Goal: Information Seeking & Learning: Learn about a topic

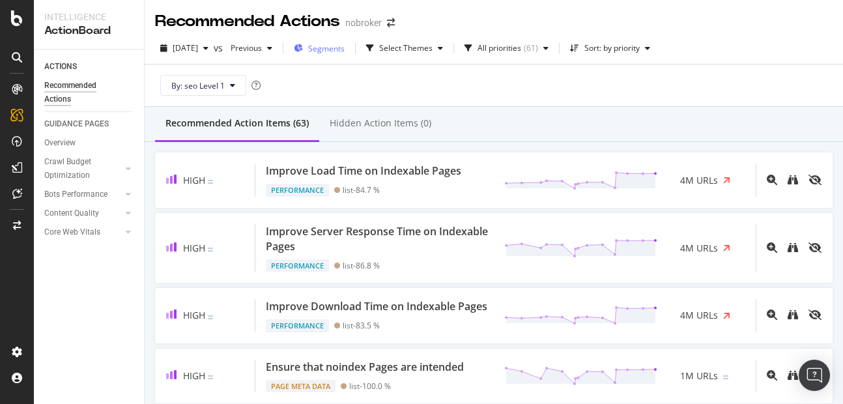
click at [340, 40] on div "Segments" at bounding box center [319, 48] width 51 height 20
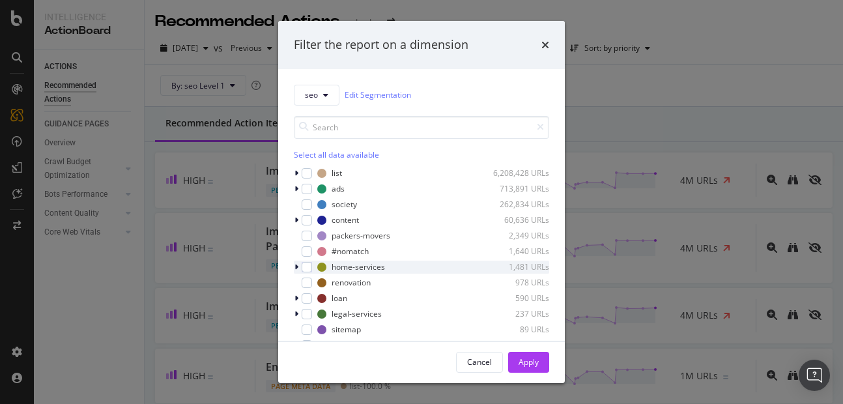
scroll to position [57, 0]
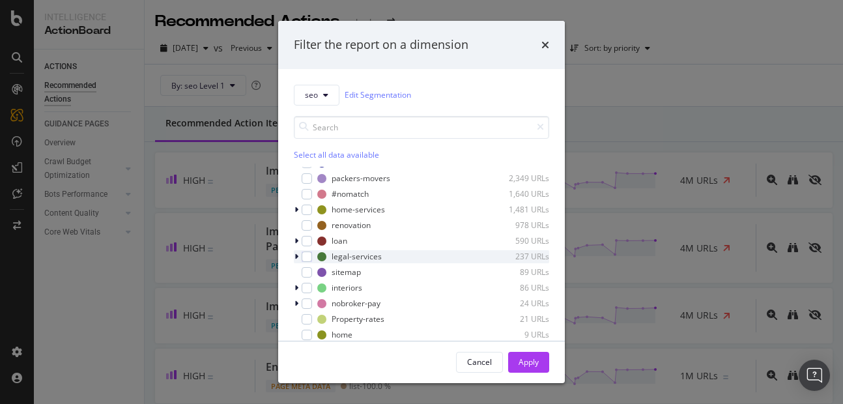
click at [297, 251] on div "modal" at bounding box center [298, 256] width 8 height 13
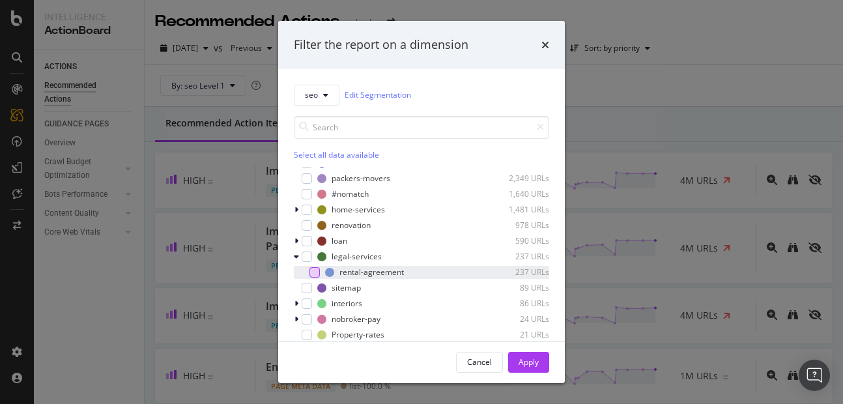
click at [314, 269] on div "modal" at bounding box center [315, 272] width 10 height 10
click at [519, 351] on div "Cancel Apply" at bounding box center [421, 363] width 287 height 42
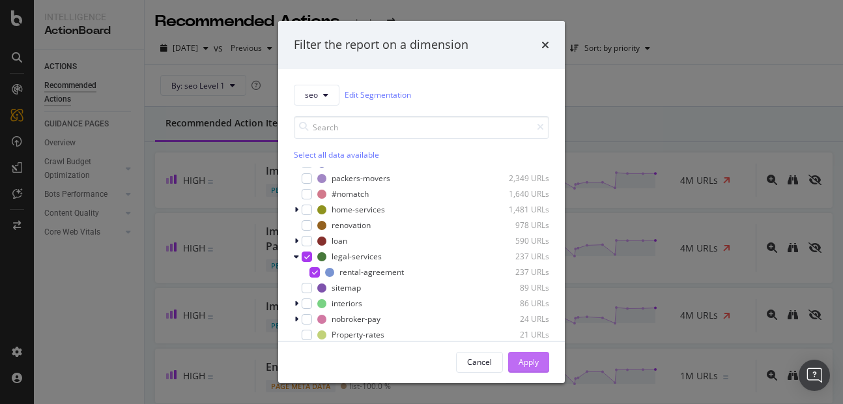
click at [522, 357] on div "Apply" at bounding box center [529, 362] width 20 height 11
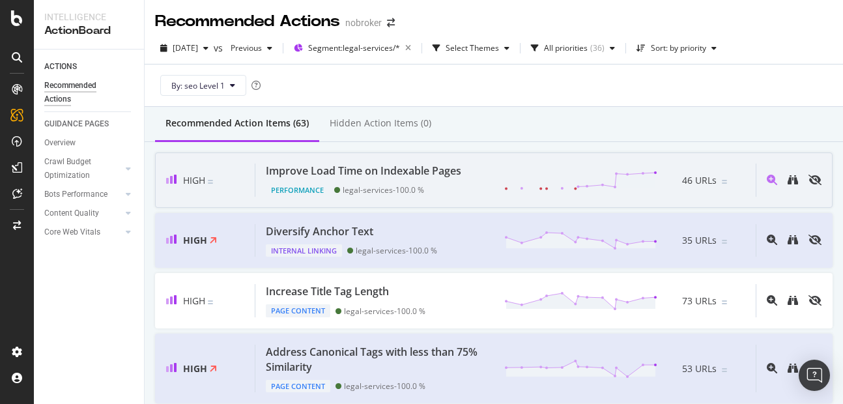
drag, startPoint x: 778, startPoint y: 238, endPoint x: 467, endPoint y: 158, distance: 321.1
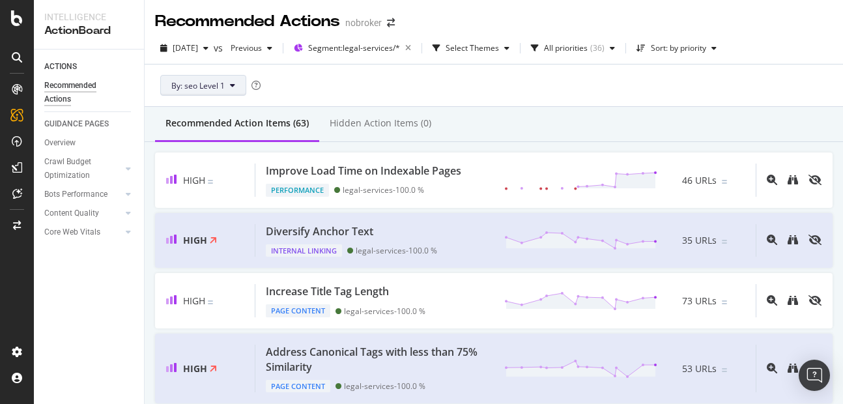
click at [223, 89] on span "By: seo Level 1" at bounding box center [197, 85] width 53 height 11
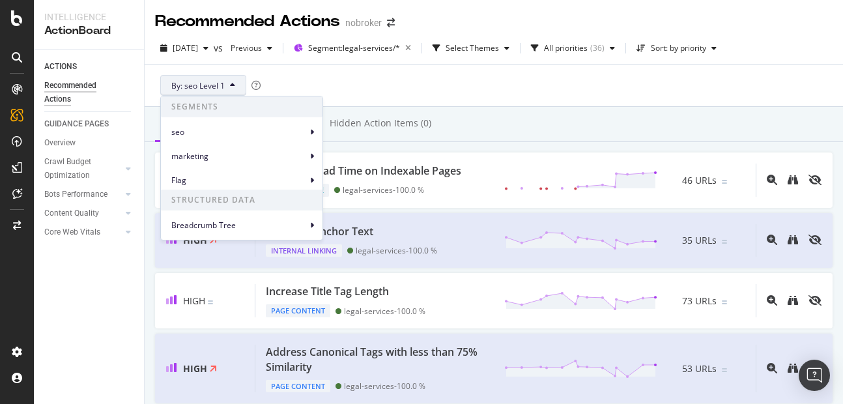
click at [223, 89] on span "By: seo Level 1" at bounding box center [197, 85] width 53 height 11
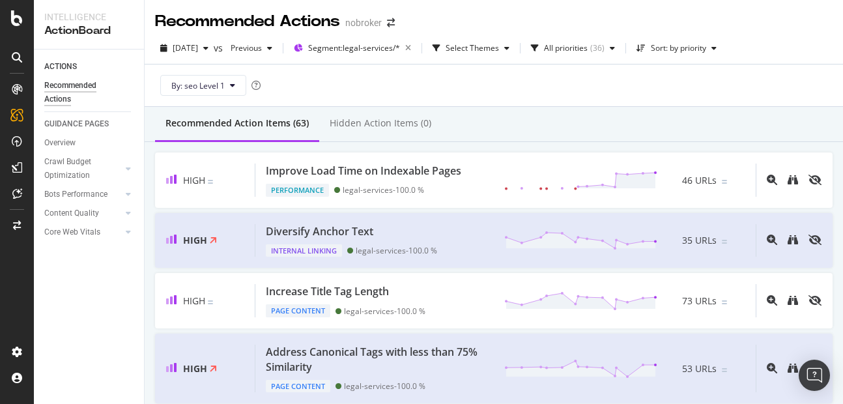
click at [381, 86] on div "By: seo Level 1" at bounding box center [494, 86] width 678 height 42
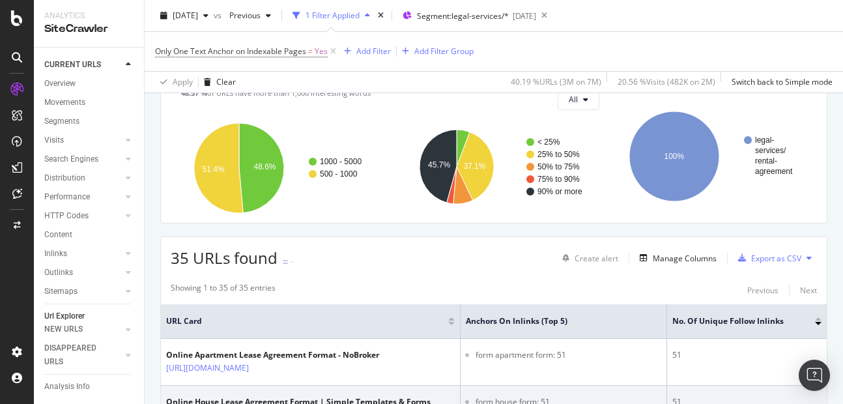
scroll to position [92, 0]
